Goal: Check status: Check status

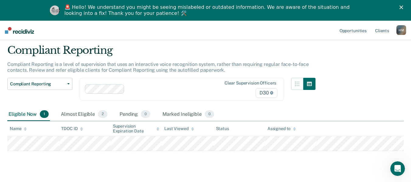
scroll to position [21, 0]
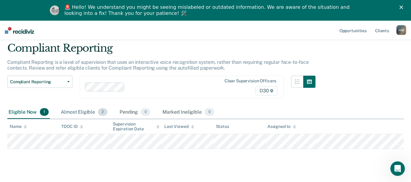
click at [86, 109] on div "Almost Eligible 2" at bounding box center [84, 112] width 49 height 13
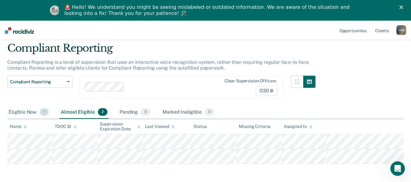
click at [27, 111] on div "Eligible Now 1" at bounding box center [28, 112] width 43 height 13
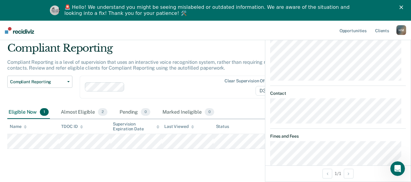
scroll to position [251, 0]
